Goal: Task Accomplishment & Management: Use online tool/utility

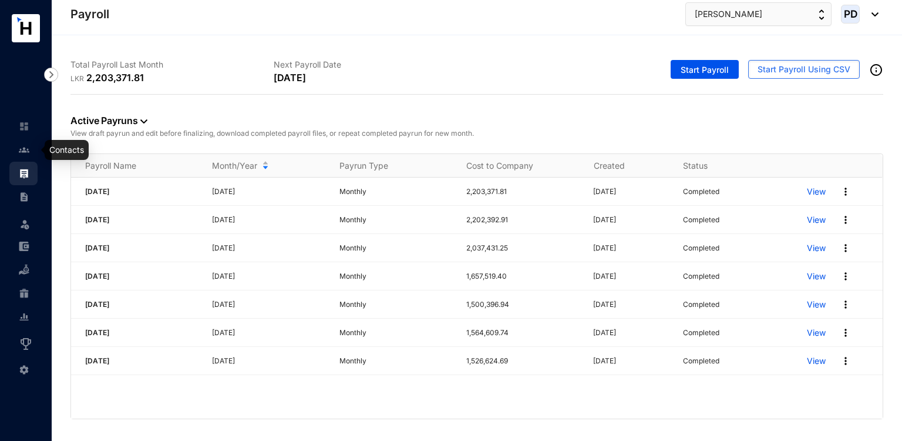
click at [23, 151] on img at bounding box center [24, 149] width 11 height 11
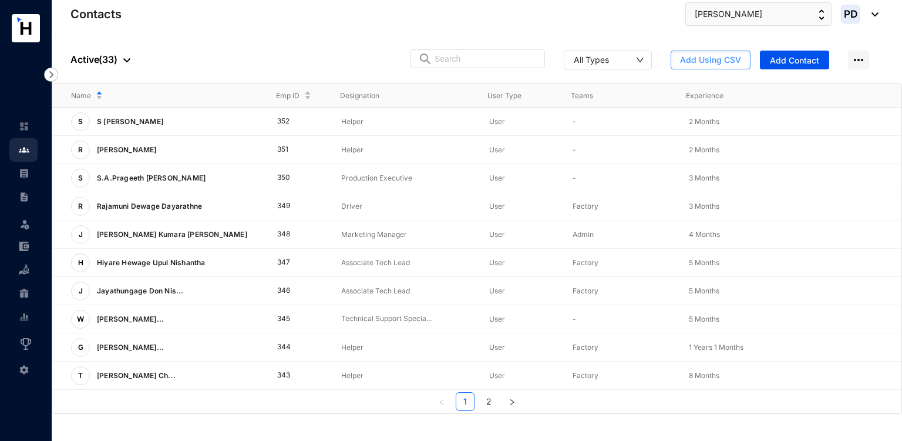
click at [734, 57] on span "Add Using CSV" at bounding box center [710, 60] width 61 height 12
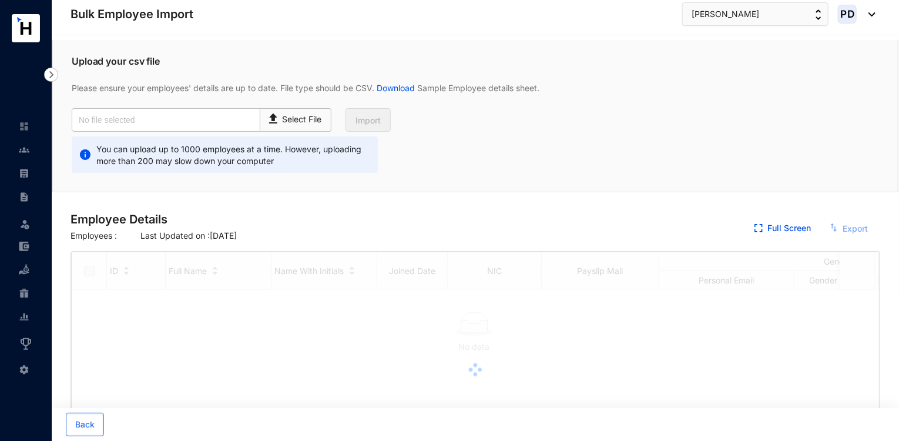
checkbox input "true"
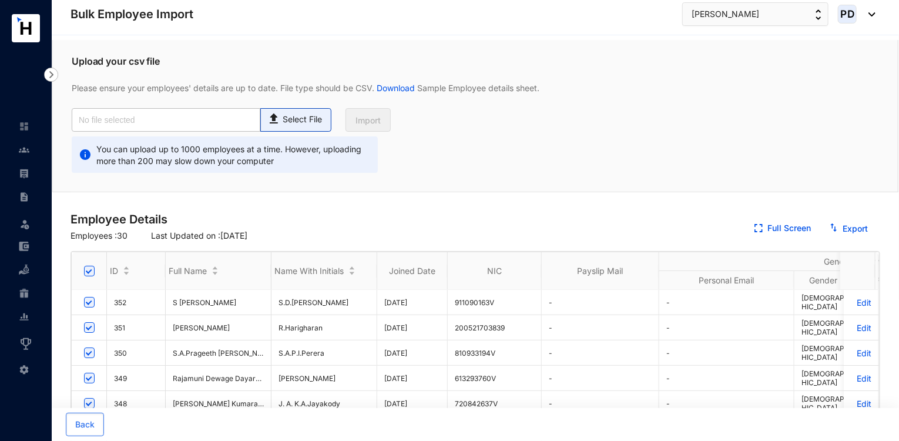
click at [291, 119] on p "Select File" at bounding box center [302, 119] width 39 height 12
click at [0, 0] on input "Select File" at bounding box center [0, 0] width 0 height 0
type input "Master Data.csv"
click at [358, 129] on button "Import" at bounding box center [367, 119] width 45 height 23
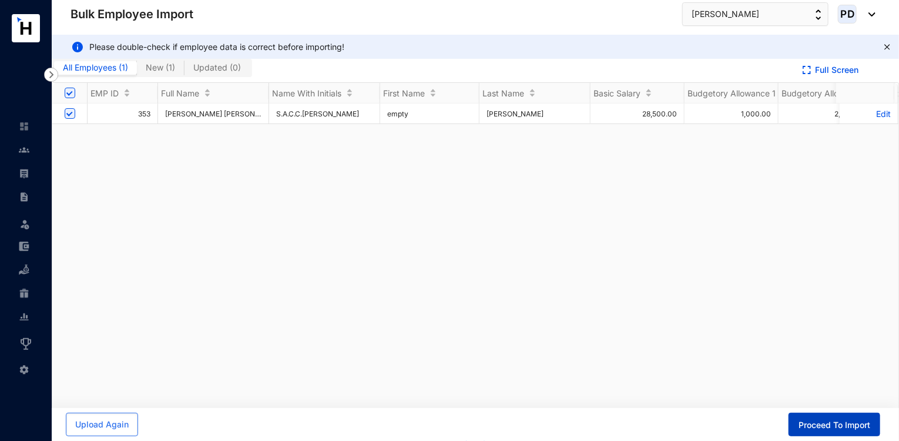
click at [856, 427] on span "Proceed To Import" at bounding box center [834, 425] width 72 height 12
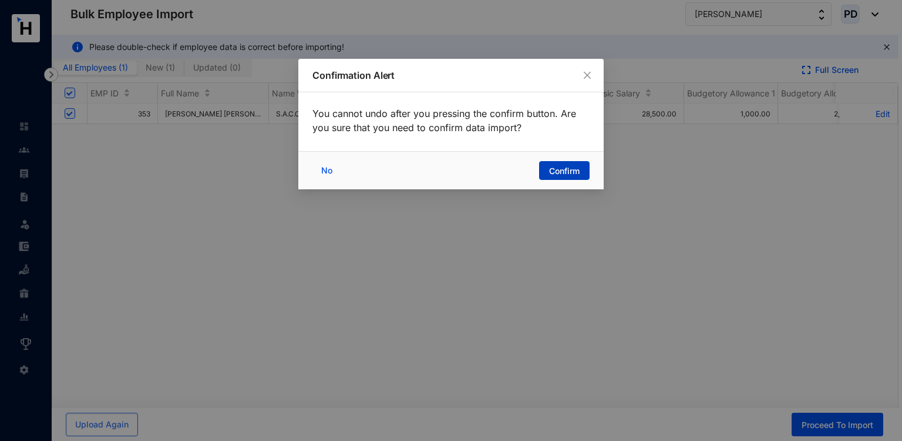
click at [564, 177] on span "Confirm" at bounding box center [564, 171] width 31 height 12
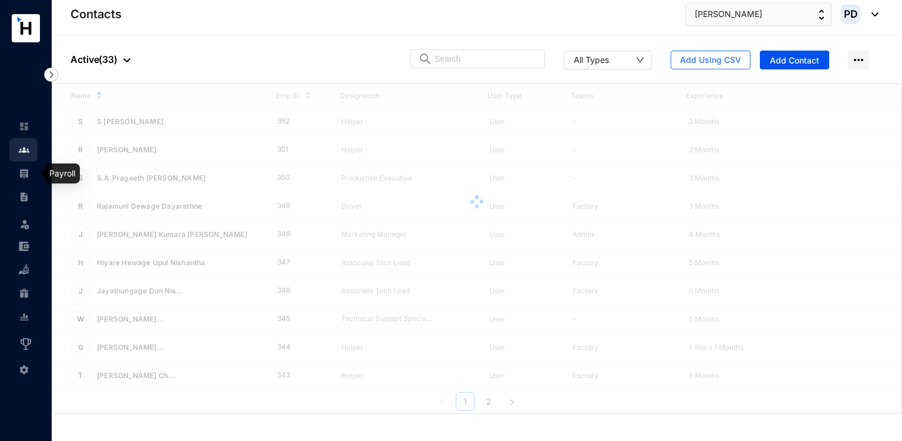
click at [22, 174] on img at bounding box center [24, 173] width 11 height 11
